Goal: Transaction & Acquisition: Book appointment/travel/reservation

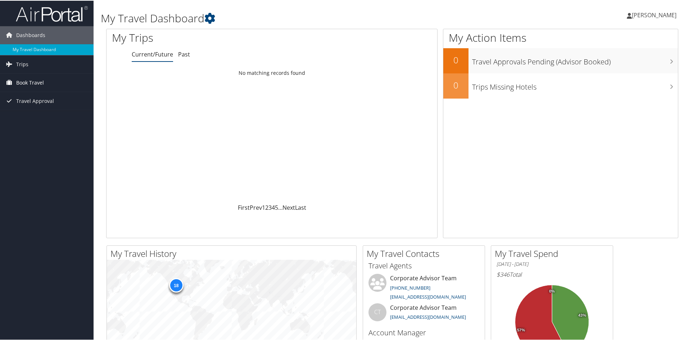
click at [31, 76] on span "Book Travel" at bounding box center [30, 82] width 28 height 18
click at [47, 114] on link "Book/Manage Online Trips" at bounding box center [47, 118] width 94 height 11
